Goal: Information Seeking & Learning: Compare options

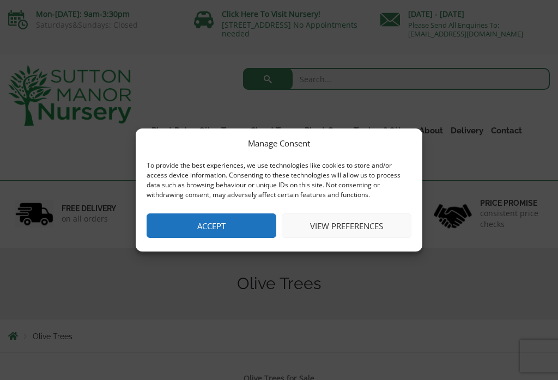
click at [251, 226] on button "Accept" at bounding box center [211, 225] width 130 height 25
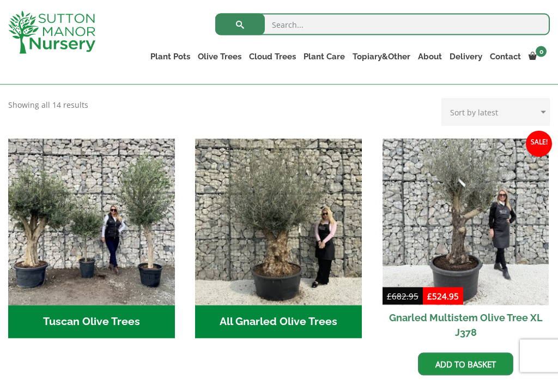
scroll to position [359, 0]
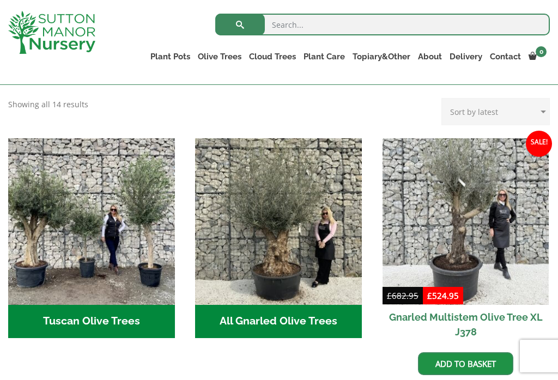
click at [62, 198] on img "Visit product category Tuscan Olive Trees" at bounding box center [91, 221] width 167 height 167
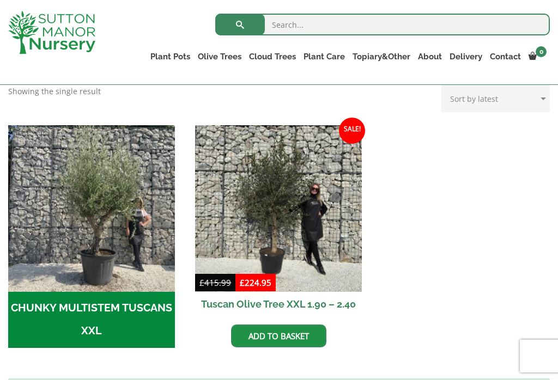
click at [62, 211] on img "Visit product category CHUNKY MULTISTEM TUSCANS XXL" at bounding box center [91, 208] width 167 height 167
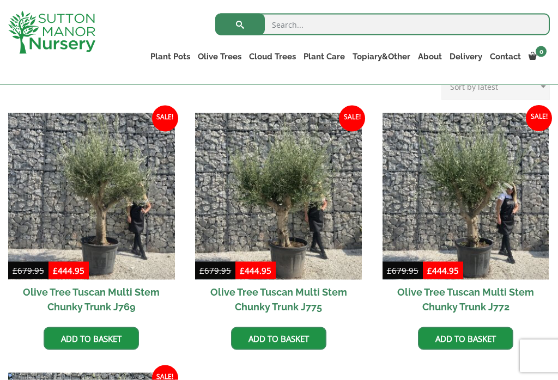
scroll to position [259, 0]
click at [57, 173] on img at bounding box center [91, 196] width 167 height 167
click at [524, 222] on img at bounding box center [465, 196] width 167 height 167
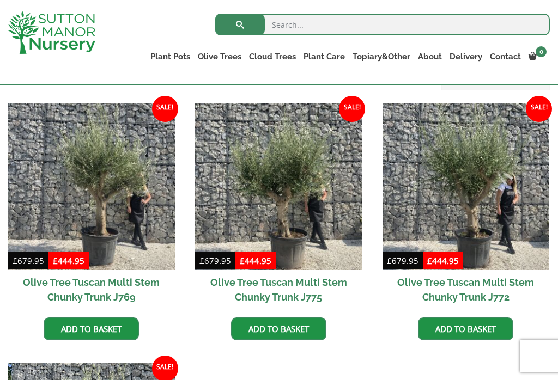
scroll to position [267, 0]
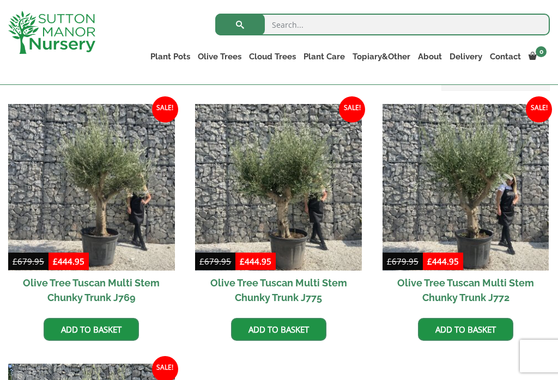
click at [510, 207] on img at bounding box center [465, 187] width 167 height 167
click at [64, 168] on img at bounding box center [91, 187] width 167 height 167
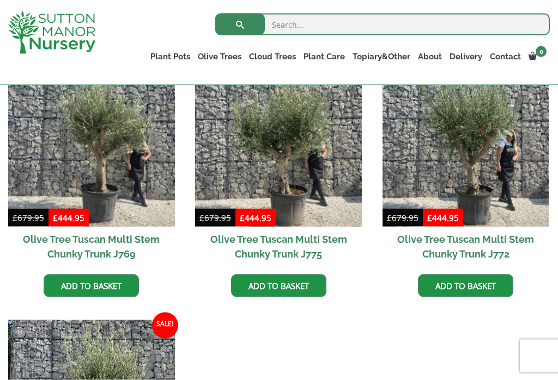
scroll to position [311, 0]
click at [314, 165] on img at bounding box center [278, 143] width 167 height 167
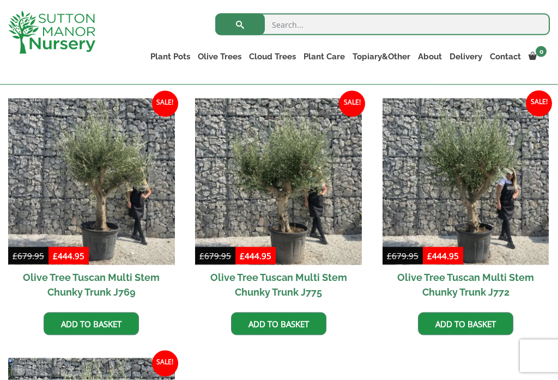
scroll to position [269, 0]
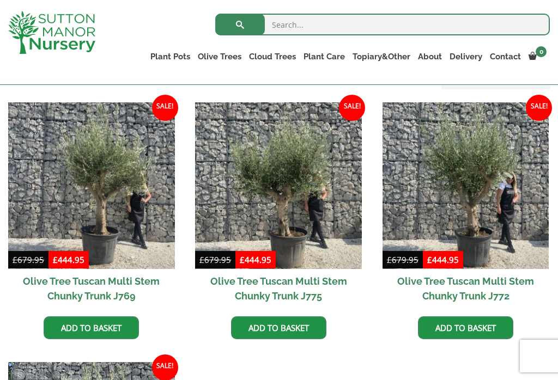
click at [289, 213] on img at bounding box center [278, 185] width 167 height 167
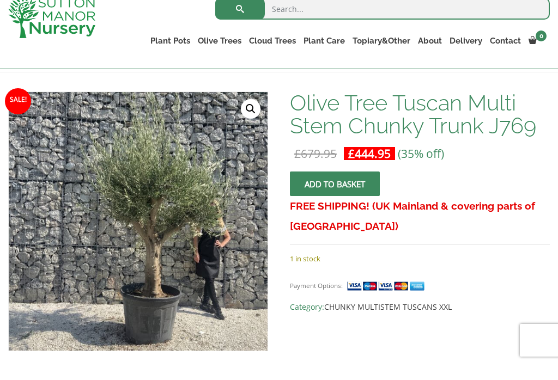
scroll to position [169, 0]
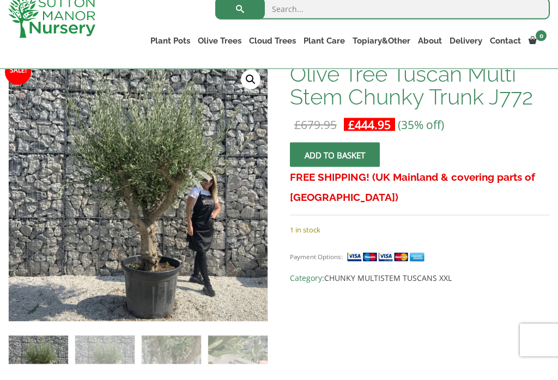
scroll to position [199, 0]
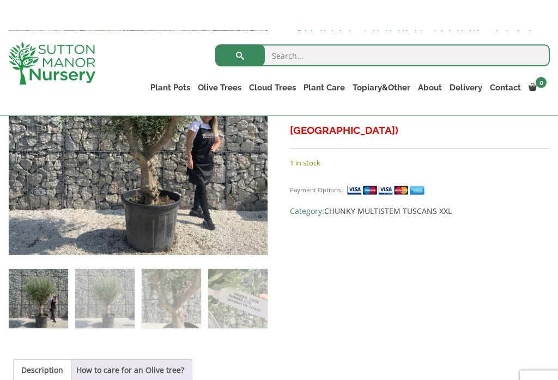
scroll to position [207, 0]
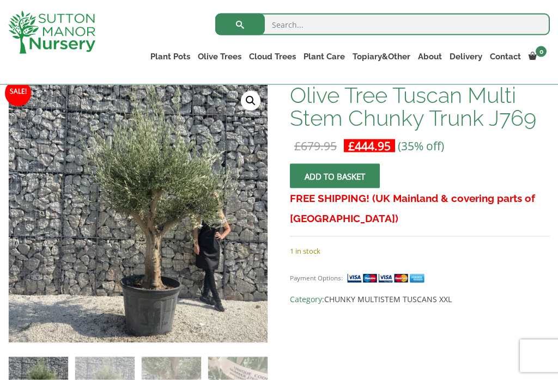
click at [233, 266] on img at bounding box center [250, 325] width 482 height 482
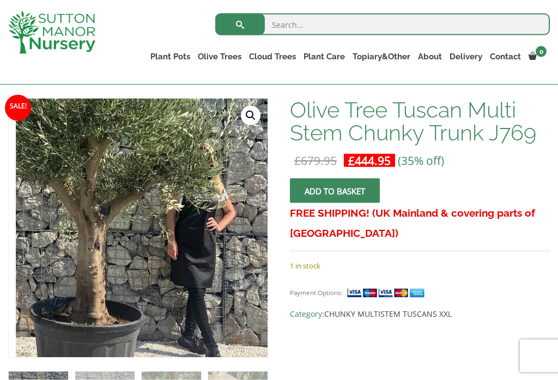
scroll to position [141, 0]
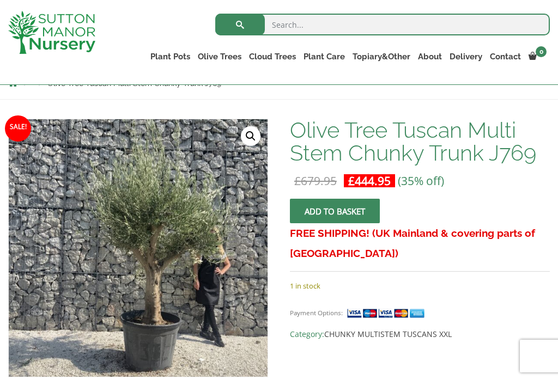
click at [254, 133] on link "🔍" at bounding box center [251, 136] width 20 height 20
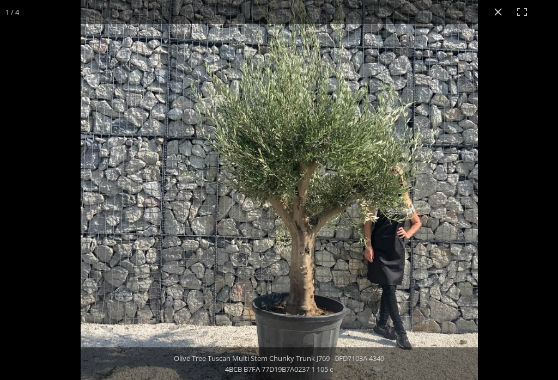
click at [504, 13] on button "Close (Esc)" at bounding box center [498, 12] width 24 height 24
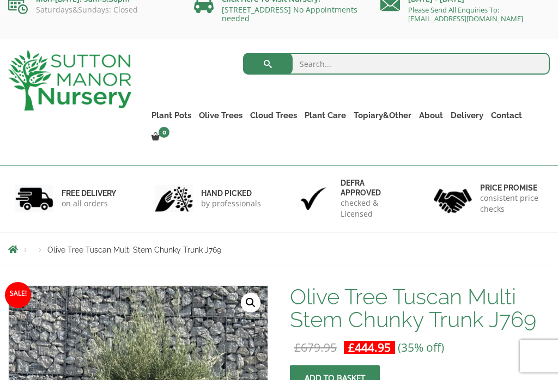
scroll to position [0, 0]
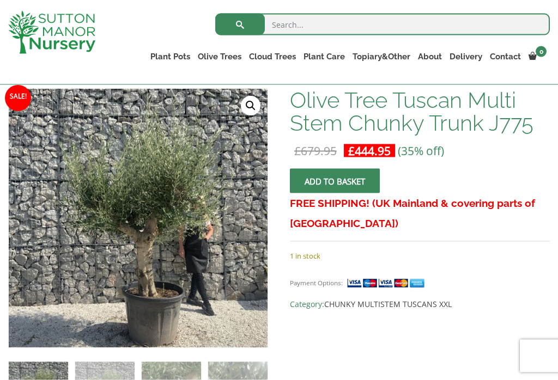
scroll to position [172, 0]
click at [256, 103] on link "🔍" at bounding box center [251, 106] width 20 height 20
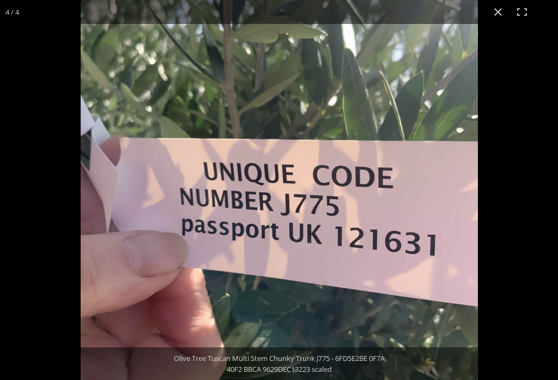
click at [500, 9] on button "Close (Esc)" at bounding box center [498, 12] width 24 height 24
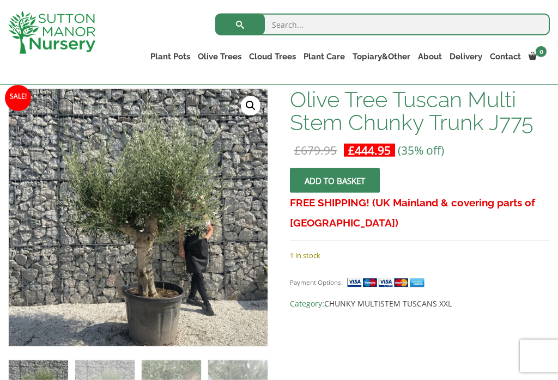
scroll to position [188, 0]
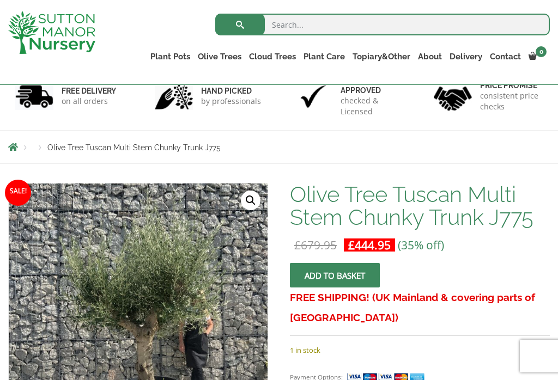
scroll to position [74, 0]
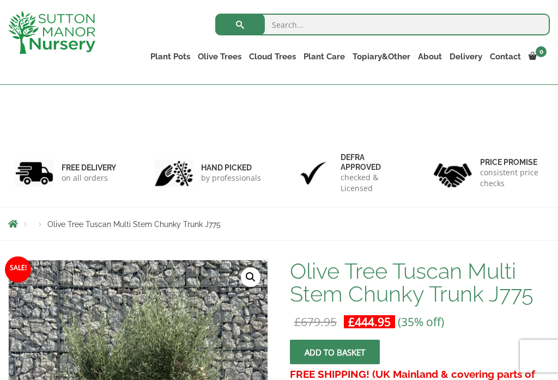
scroll to position [216, 0]
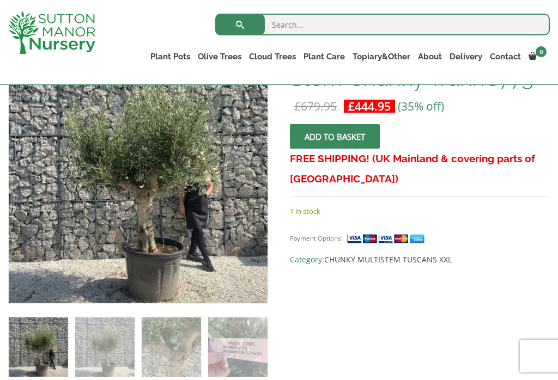
click at [212, 114] on img at bounding box center [281, 317] width 545 height 545
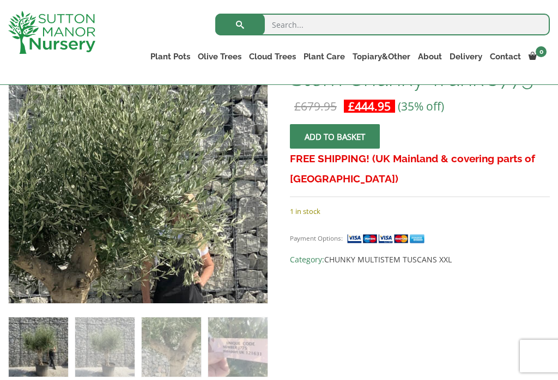
click at [198, 131] on img at bounding box center [56, 240] width 545 height 545
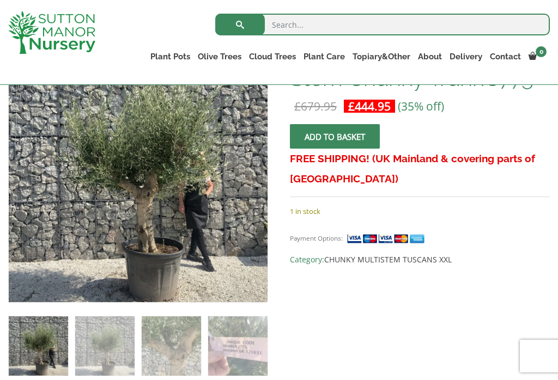
click at [223, 111] on img at bounding box center [281, 317] width 545 height 545
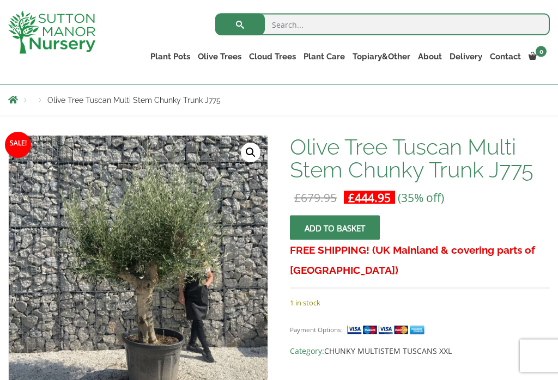
scroll to position [125, 0]
